Goal: Information Seeking & Learning: Learn about a topic

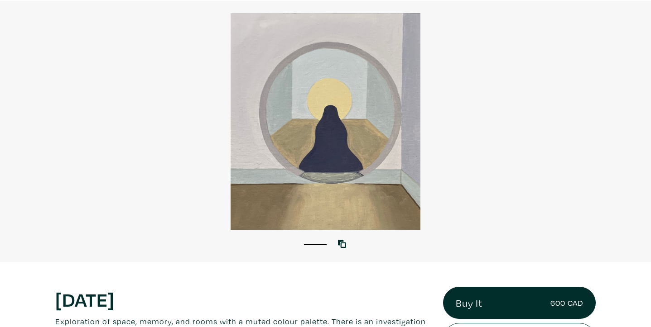
scroll to position [48, 0]
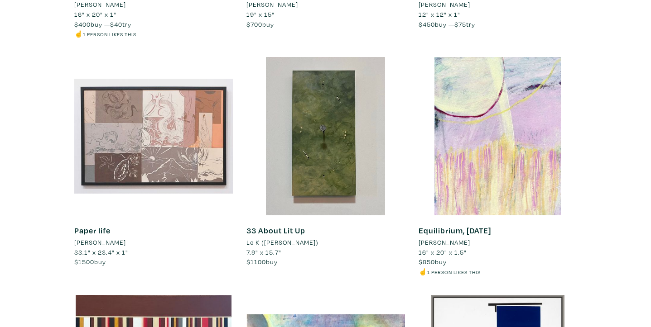
scroll to position [830, 0]
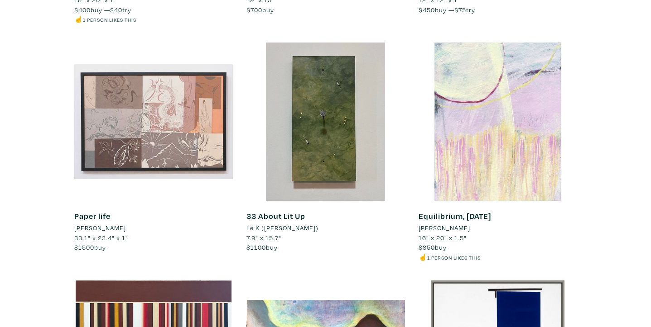
click at [507, 139] on div at bounding box center [497, 122] width 158 height 158
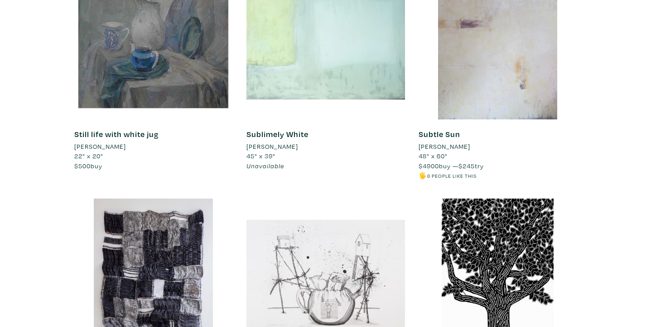
scroll to position [1627, 0]
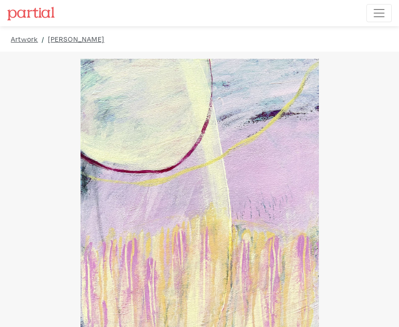
drag, startPoint x: 290, startPoint y: 132, endPoint x: 448, endPoint y: 236, distance: 189.9
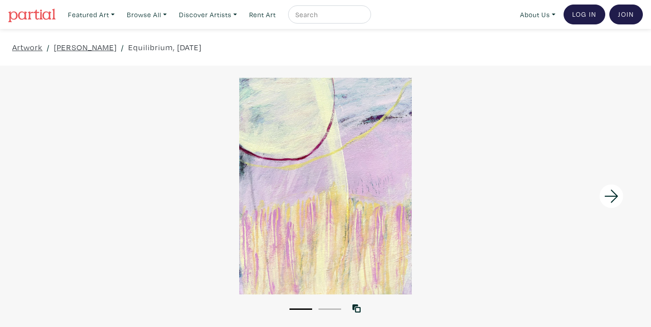
click at [307, 17] on input "text" at bounding box center [328, 14] width 68 height 11
click at [34, 48] on link "Artwork" at bounding box center [27, 47] width 30 height 12
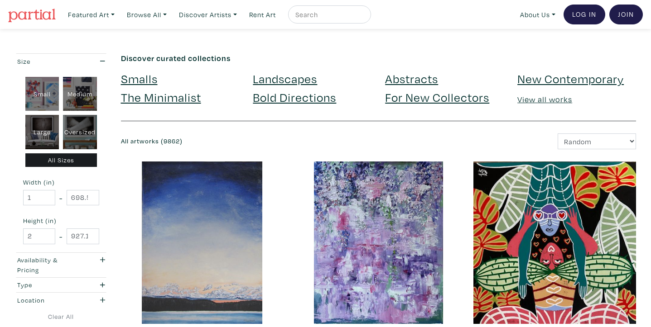
click at [292, 80] on link "Landscapes" at bounding box center [285, 79] width 64 height 16
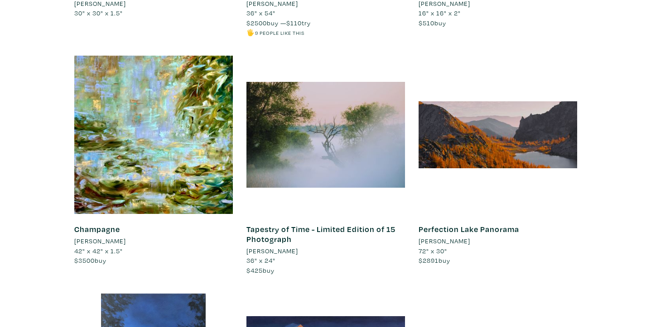
scroll to position [1069, 0]
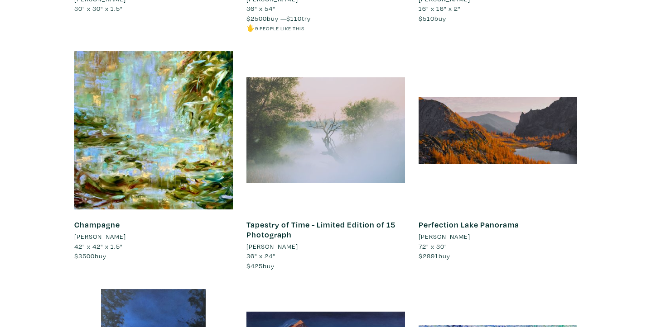
click at [327, 141] on div at bounding box center [325, 130] width 158 height 158
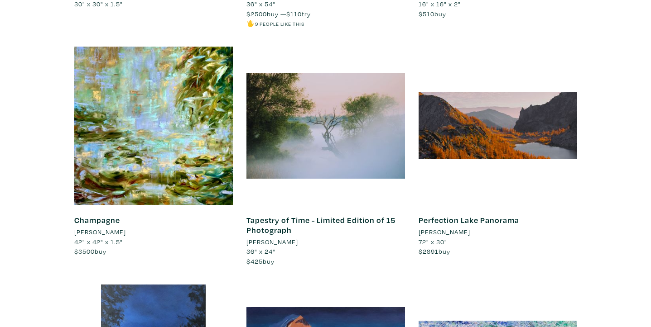
scroll to position [1074, 0]
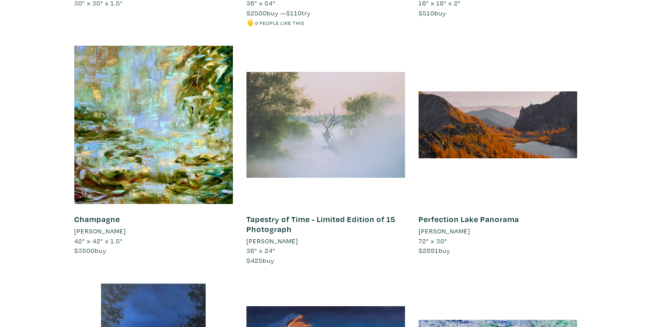
click at [334, 120] on div at bounding box center [325, 125] width 158 height 158
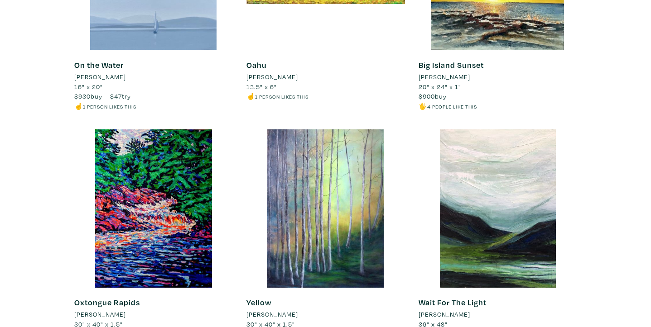
scroll to position [0, 0]
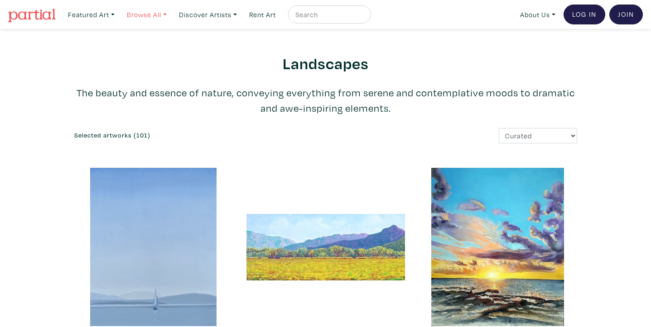
click at [119, 17] on link "Browse All" at bounding box center [91, 14] width 55 height 19
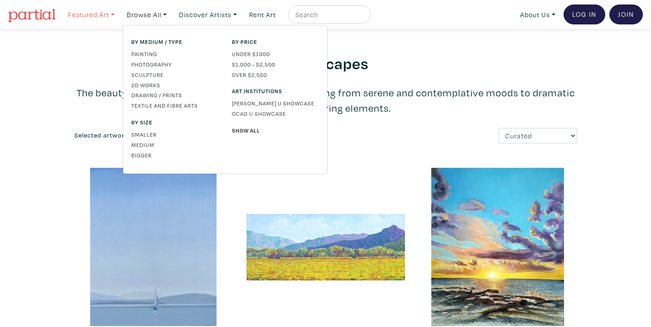
click at [110, 15] on link "Featured Art" at bounding box center [91, 14] width 55 height 19
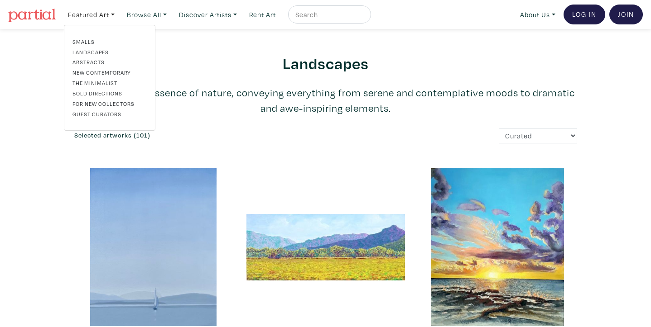
click at [92, 62] on link "Abstracts" at bounding box center [109, 62] width 74 height 8
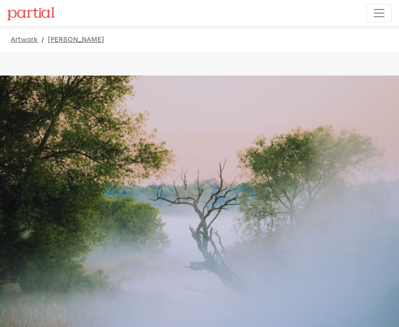
drag, startPoint x: 301, startPoint y: 147, endPoint x: 398, endPoint y: 204, distance: 112.9
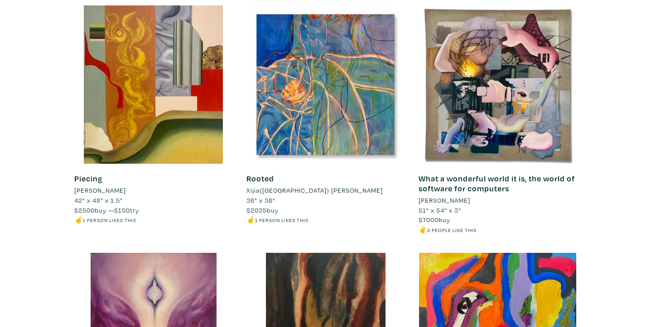
scroll to position [4446, 0]
click at [490, 181] on link "What a wonderful world it is, the world of software for computers" at bounding box center [496, 184] width 156 height 20
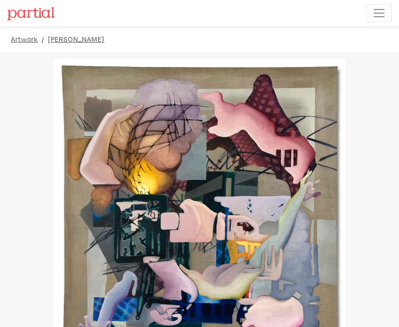
drag, startPoint x: 327, startPoint y: 144, endPoint x: 393, endPoint y: 232, distance: 109.3
